Goal: Complete application form

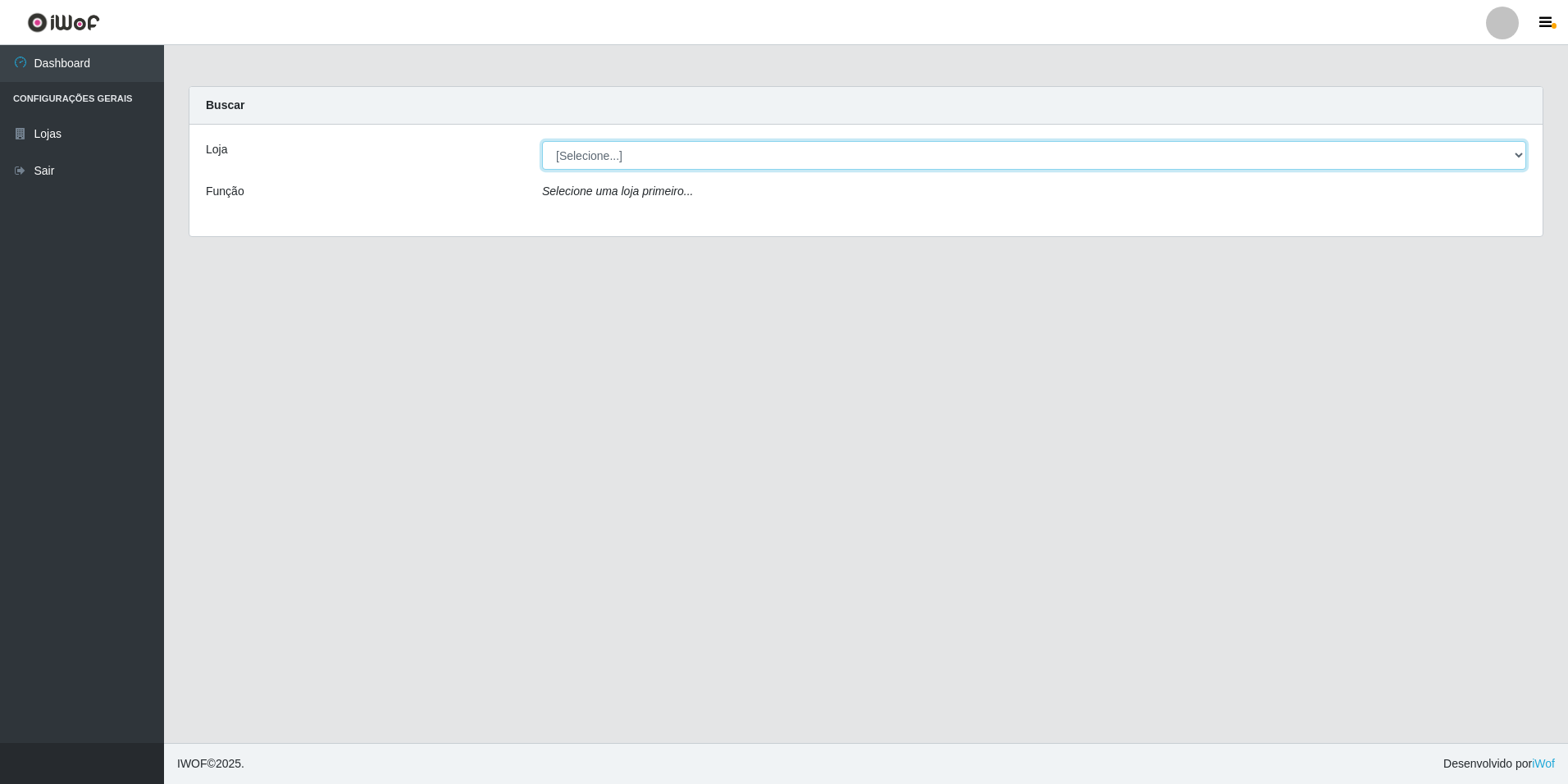
click at [1525, 154] on select "[Selecione...] [GEOGRAPHIC_DATA] - [GEOGRAPHIC_DATA]" at bounding box center [1035, 155] width 984 height 29
select select "528"
click at [542, 141] on select "[Selecione...] [GEOGRAPHIC_DATA] - [GEOGRAPHIC_DATA]" at bounding box center [1035, 155] width 984 height 29
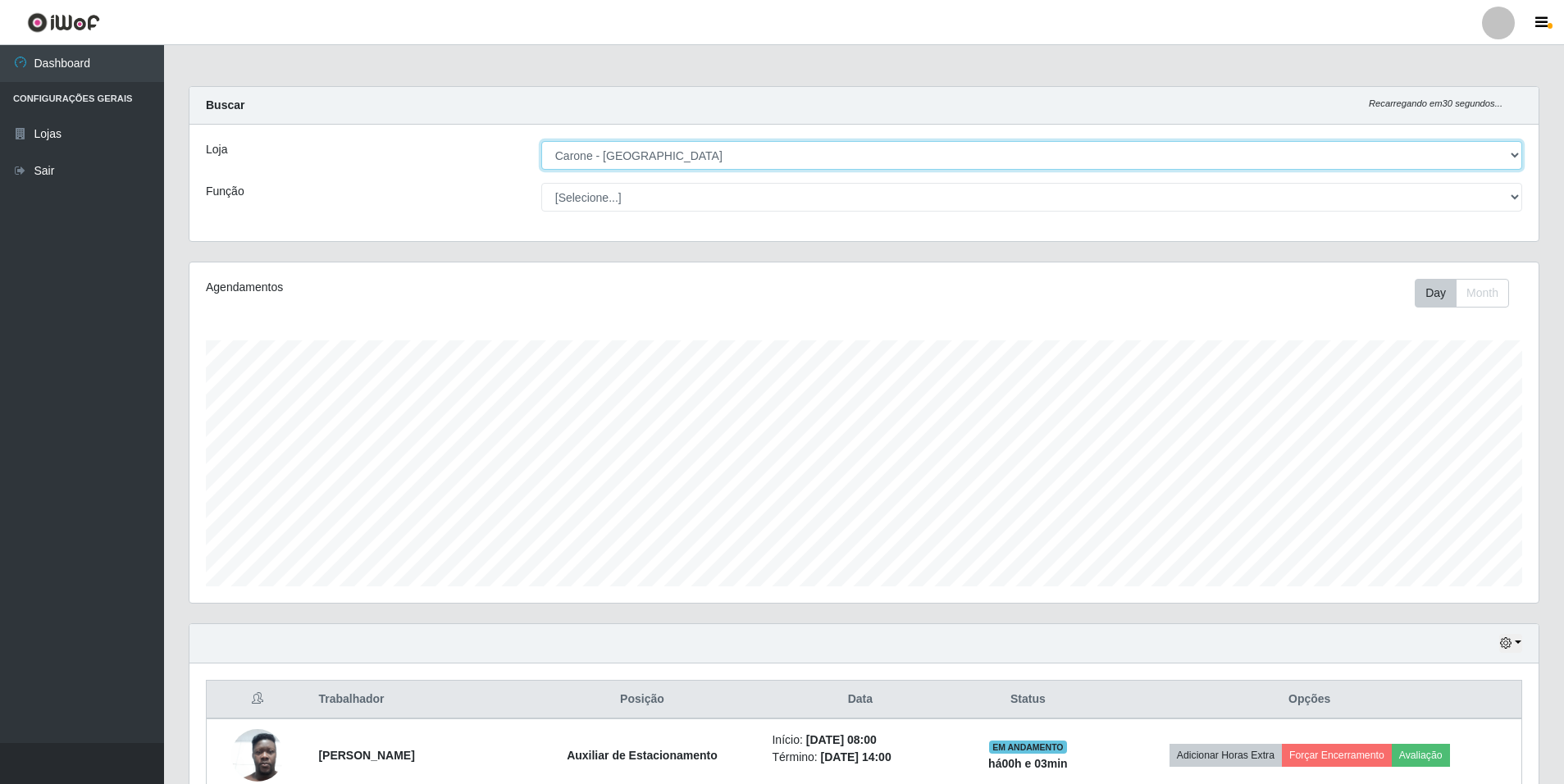
scroll to position [340, 1349]
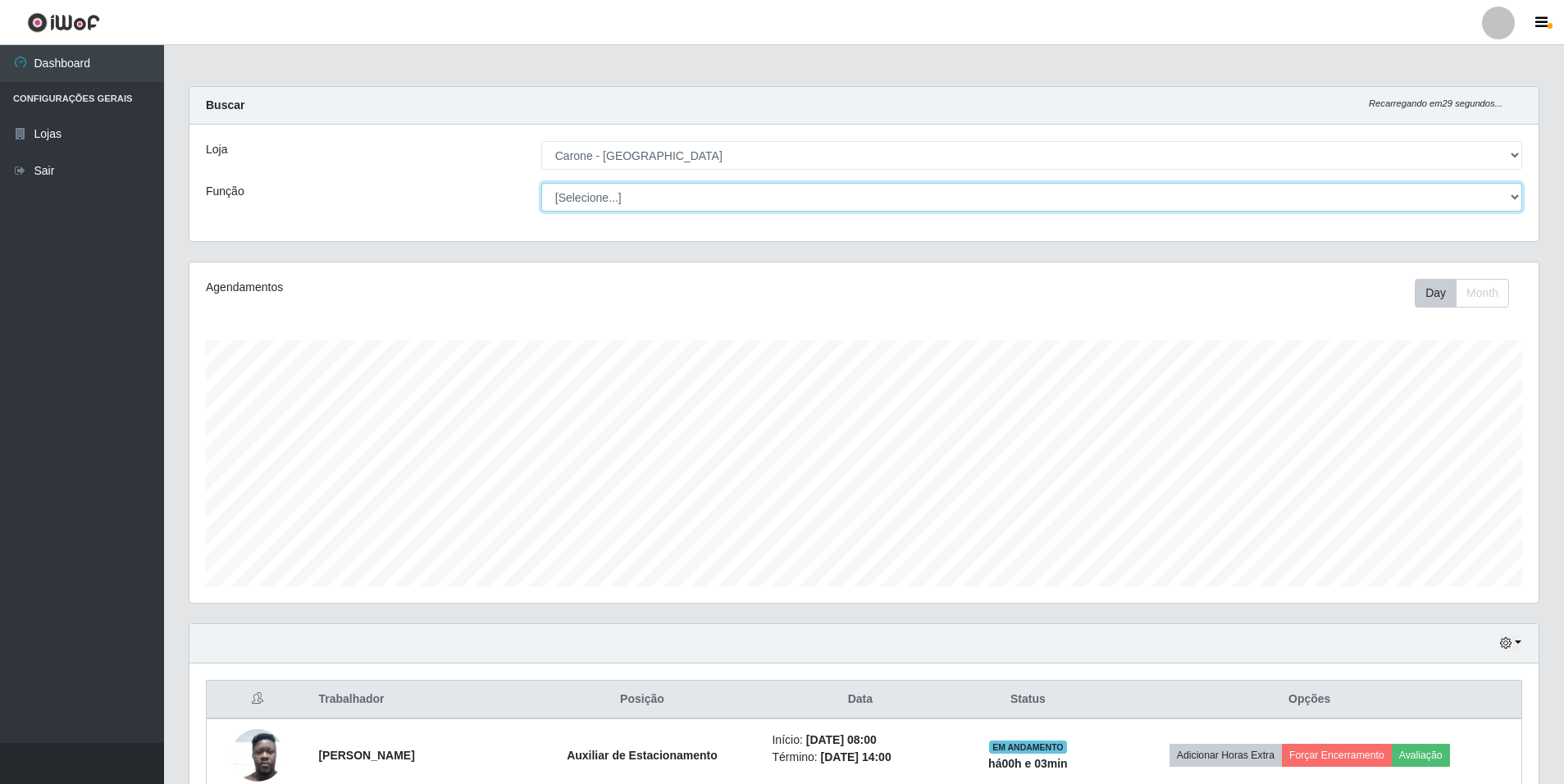
click at [1515, 195] on select "[Selecione...] Auxiliar de Depósito Auxiliar de Depósito + Auxiliar de Depósito…" at bounding box center [1032, 197] width 981 height 29
click at [542, 183] on select "[Selecione...] Auxiliar de Depósito Auxiliar de Depósito + Auxiliar de Depósito…" at bounding box center [1032, 197] width 981 height 29
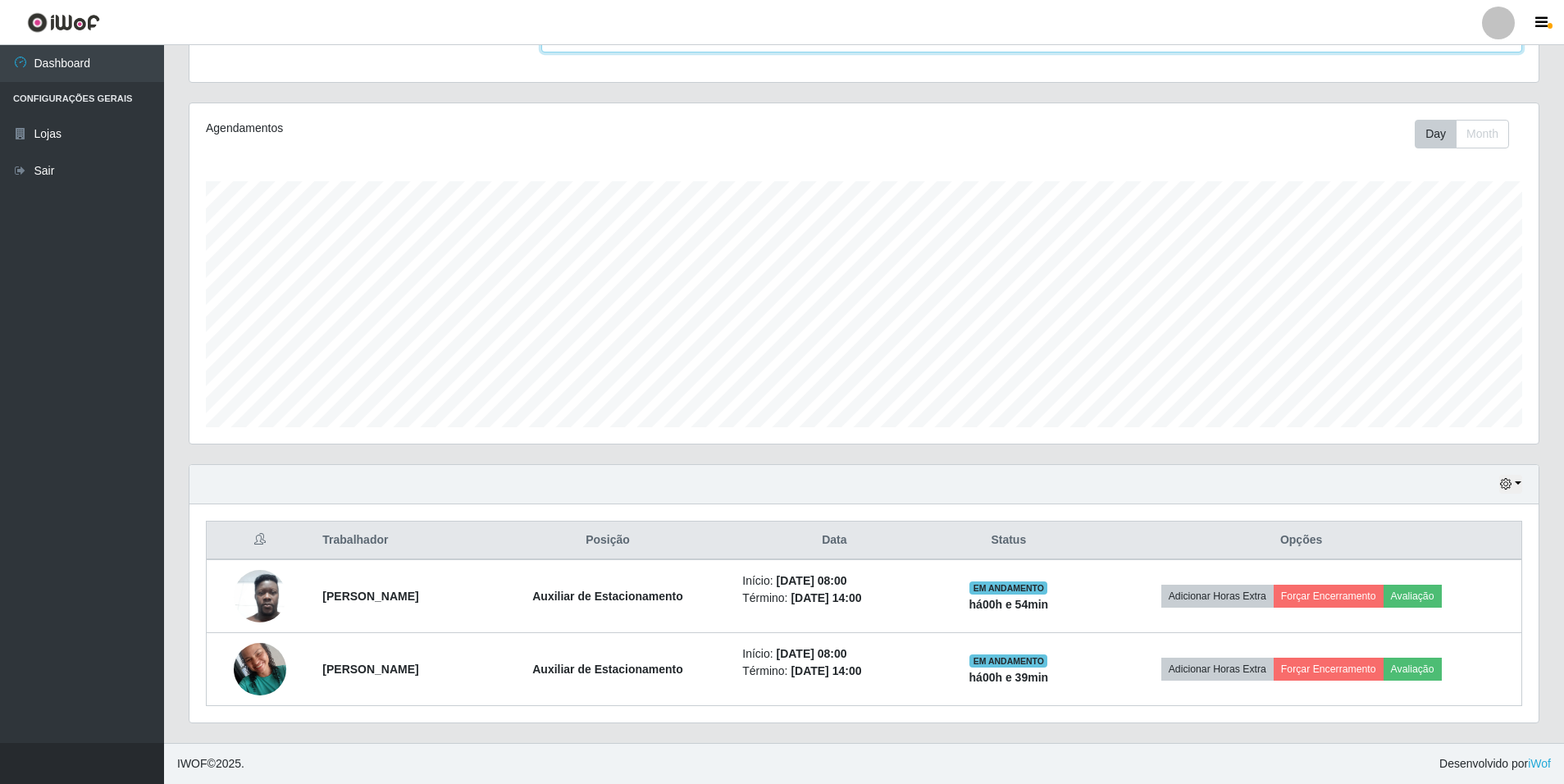
scroll to position [0, 0]
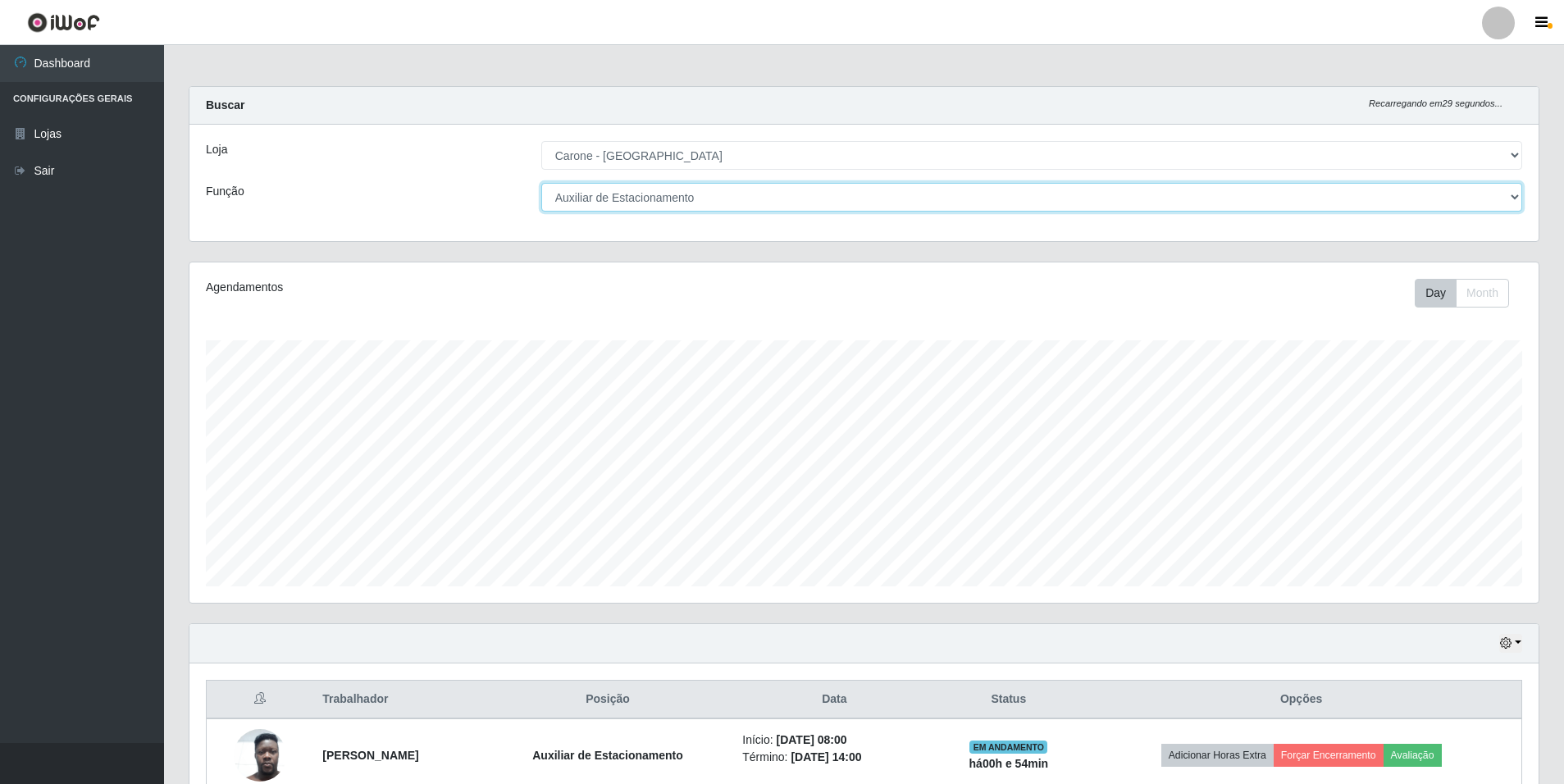
click at [1505, 187] on select "[Selecione...] Auxiliar de Depósito Auxiliar de Depósito + Auxiliar de Depósito…" at bounding box center [1032, 197] width 981 height 29
select select "1"
click at [542, 183] on select "[Selecione...] Auxiliar de Depósito Auxiliar de Depósito + Auxiliar de Depósito…" at bounding box center [1032, 197] width 981 height 29
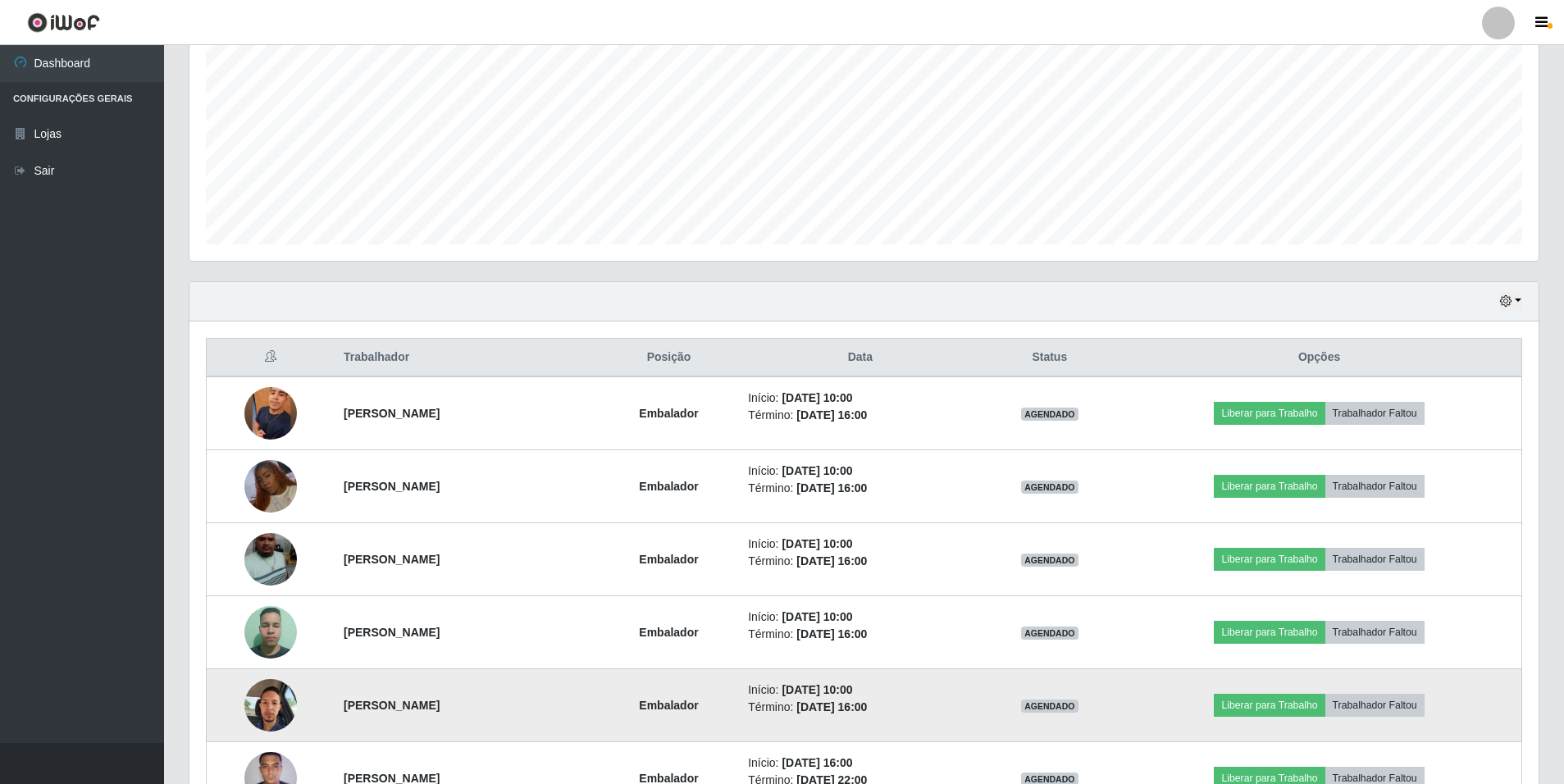
scroll to position [506, 0]
